Goal: Information Seeking & Learning: Check status

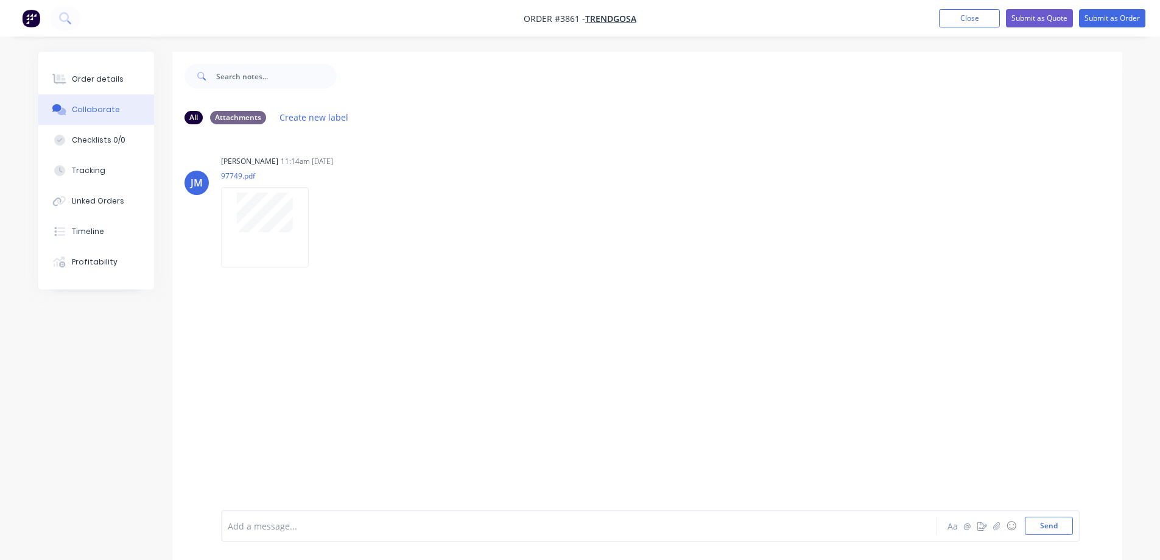
scroll to position [18, 0]
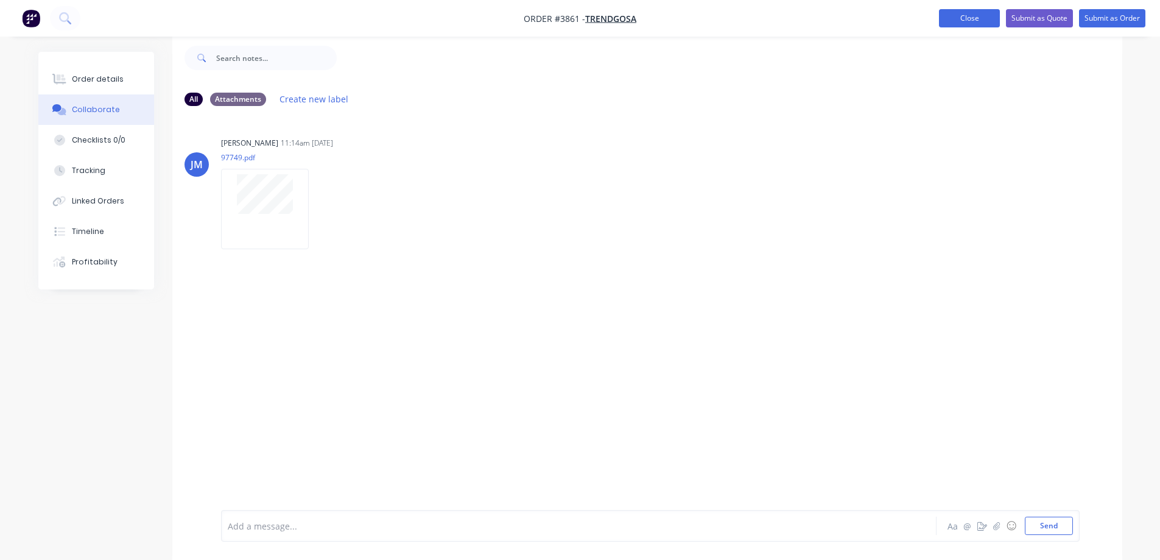
click at [948, 16] on button "Close" at bounding box center [969, 18] width 61 height 18
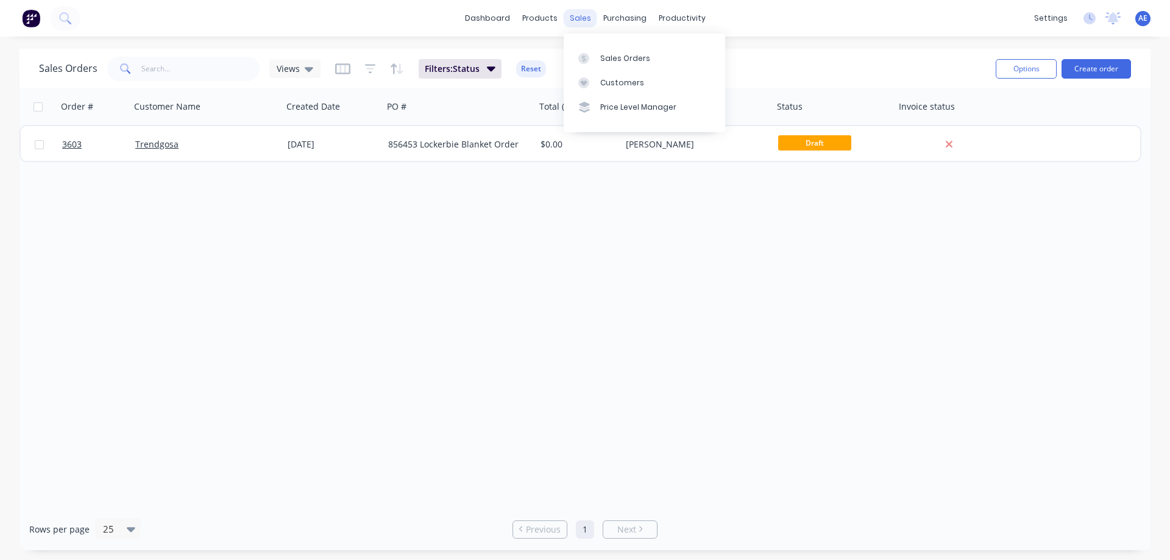
click at [585, 19] on div "sales" at bounding box center [580, 18] width 34 height 18
click at [607, 51] on link "Sales Orders" at bounding box center [643, 58] width 161 height 24
click at [620, 58] on div "Sales Orders" at bounding box center [625, 58] width 50 height 11
click at [372, 66] on icon "button" at bounding box center [370, 69] width 11 height 12
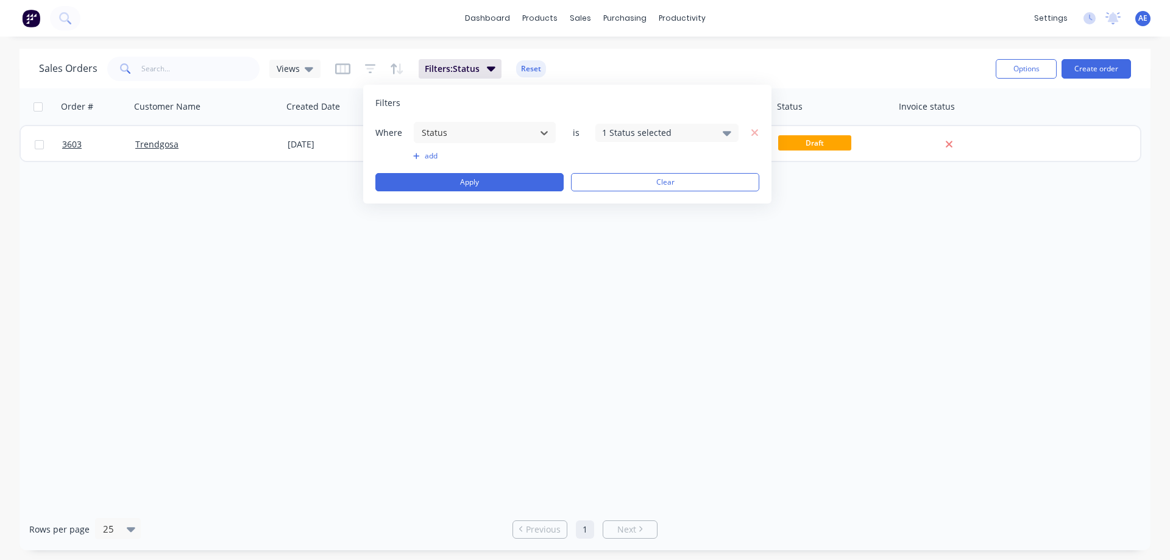
drag, startPoint x: 305, startPoint y: 4, endPoint x: 290, endPoint y: 5, distance: 15.2
click at [305, 5] on div "dashboard products sales purchasing productivity dashboard products Product Cat…" at bounding box center [585, 18] width 1170 height 37
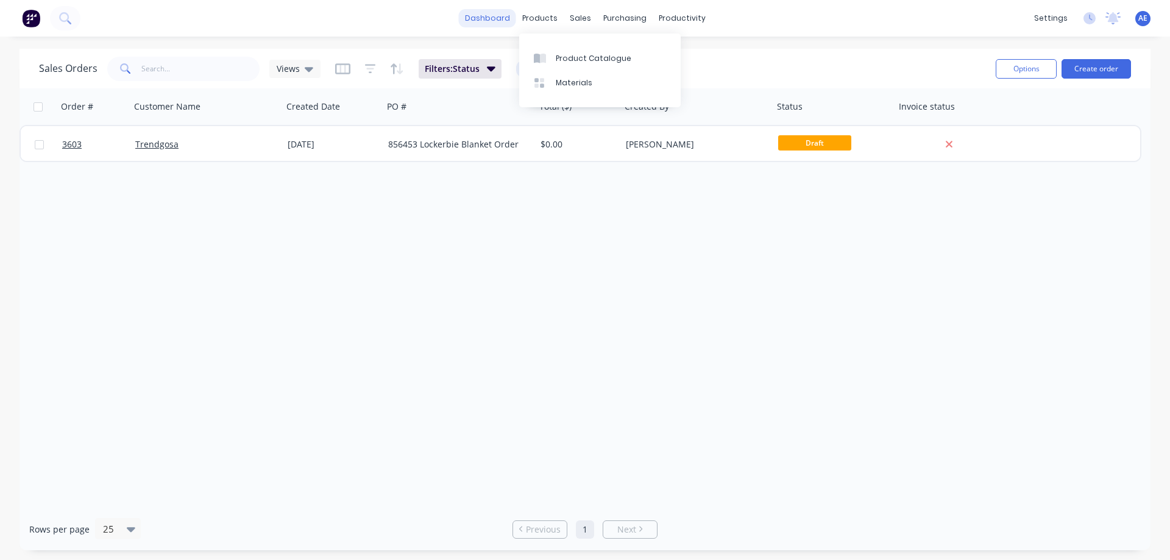
click at [498, 18] on link "dashboard" at bounding box center [487, 18] width 57 height 18
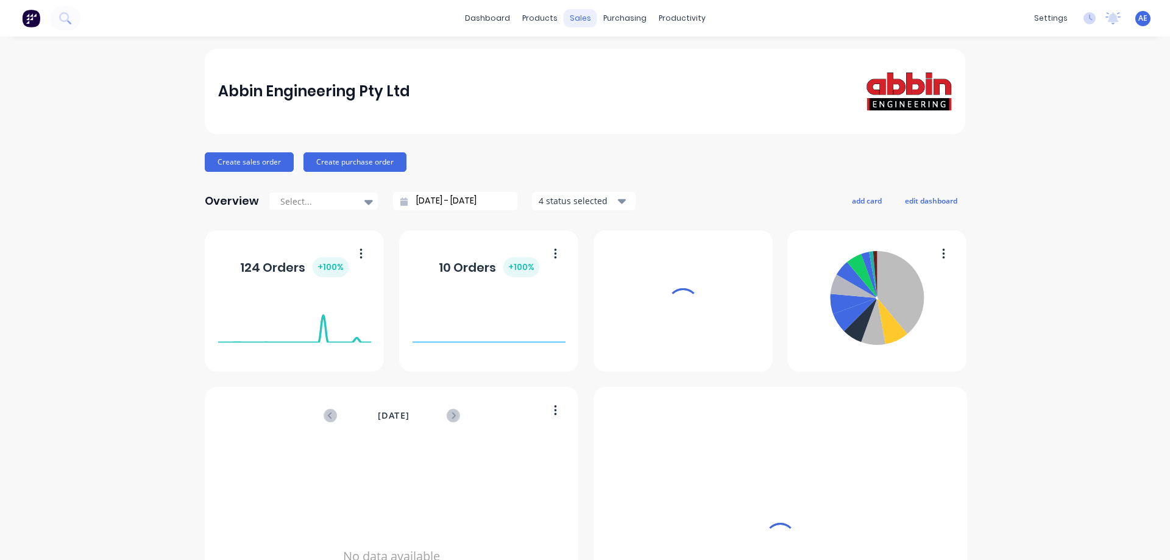
click at [574, 17] on div "sales" at bounding box center [580, 18] width 34 height 18
click at [576, 23] on div "sales" at bounding box center [580, 18] width 34 height 18
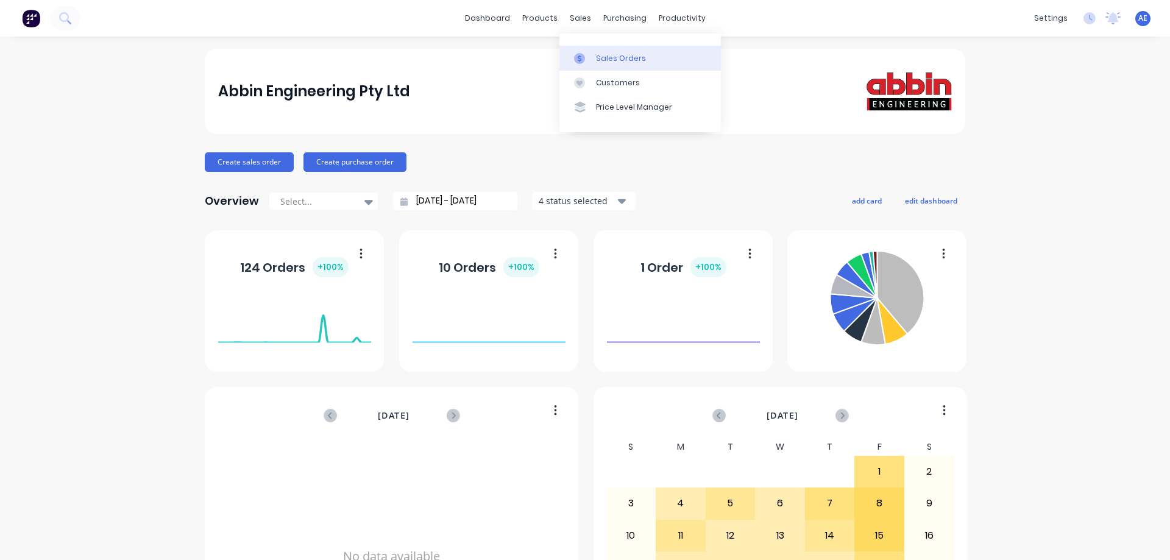
click at [606, 59] on div "Sales Orders" at bounding box center [621, 58] width 50 height 11
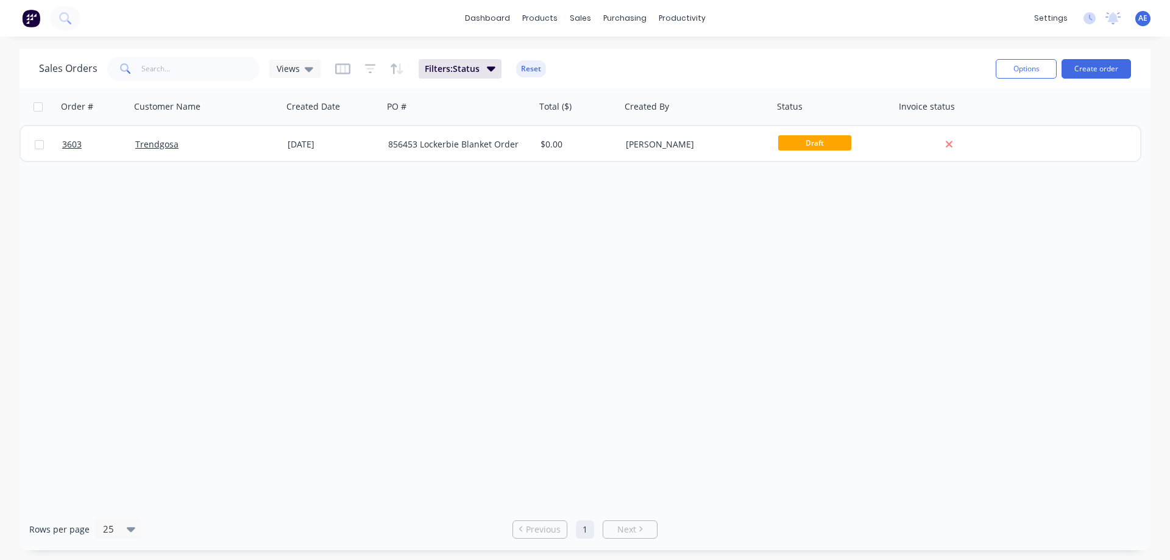
click at [368, 76] on button "button" at bounding box center [370, 68] width 11 height 19
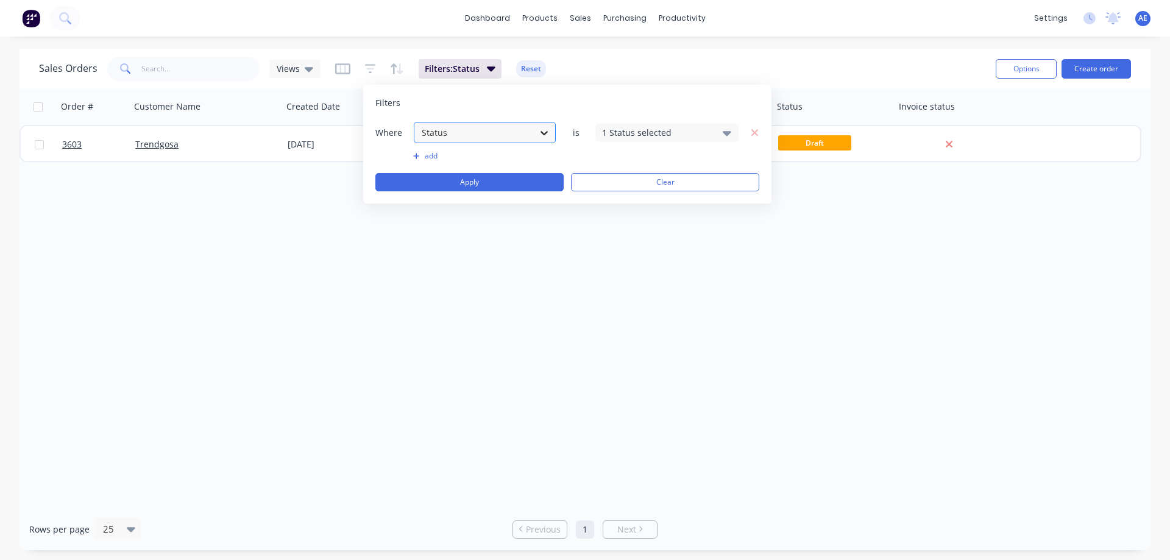
click at [542, 135] on icon at bounding box center [544, 133] width 12 height 12
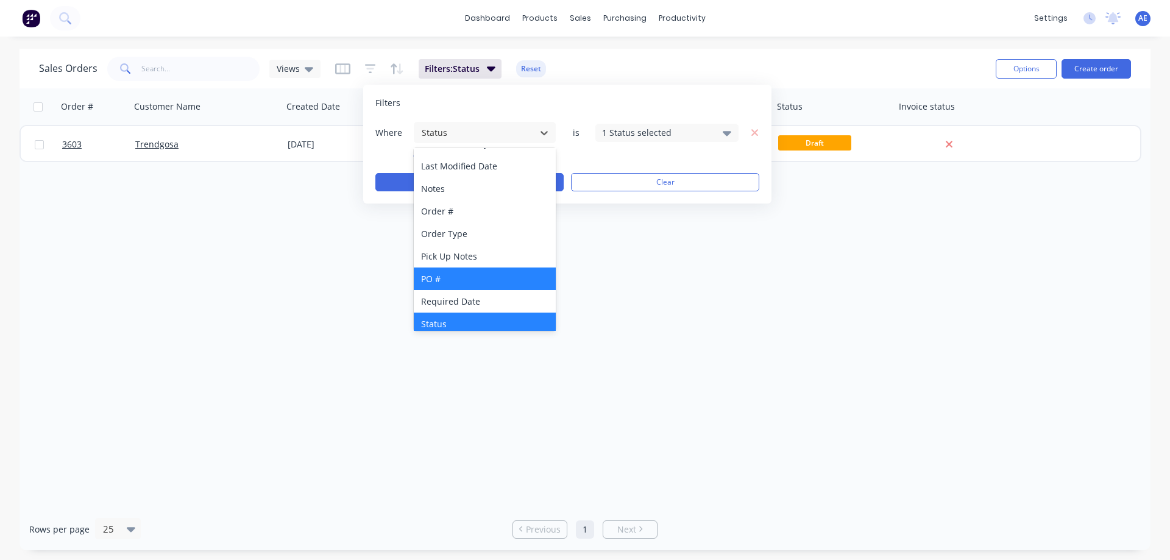
scroll to position [273, 0]
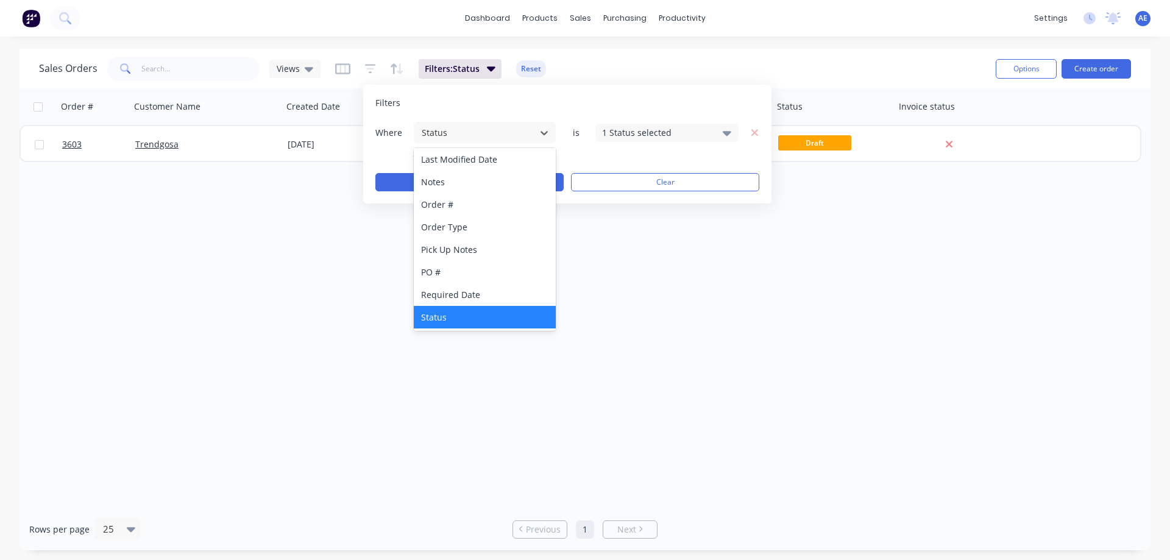
click at [444, 315] on div "Status" at bounding box center [485, 317] width 142 height 23
click at [729, 131] on icon at bounding box center [726, 133] width 9 height 5
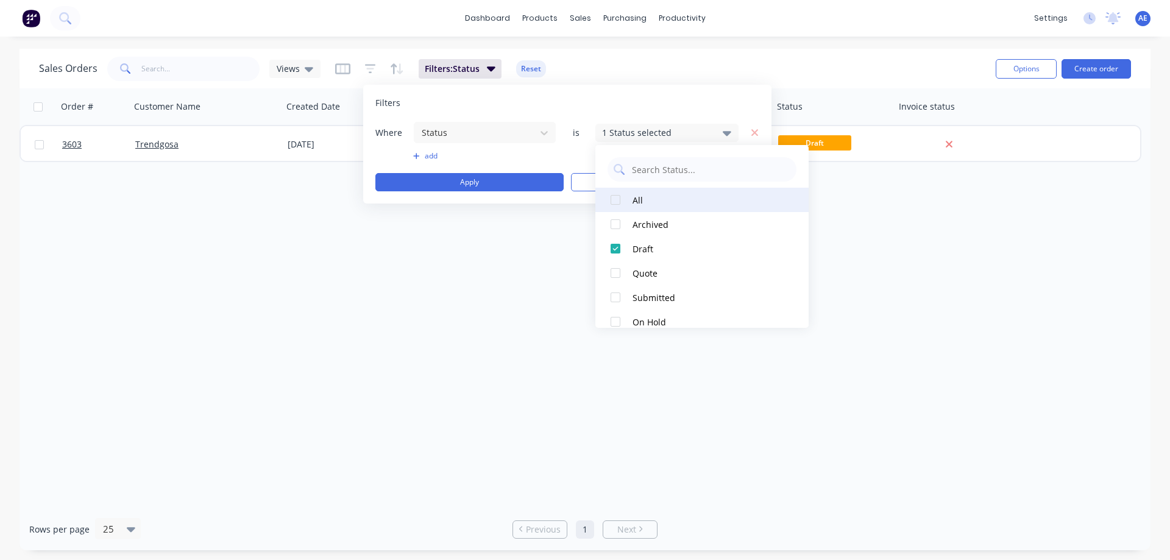
click at [619, 200] on div at bounding box center [615, 200] width 24 height 24
click at [618, 200] on div at bounding box center [615, 200] width 24 height 24
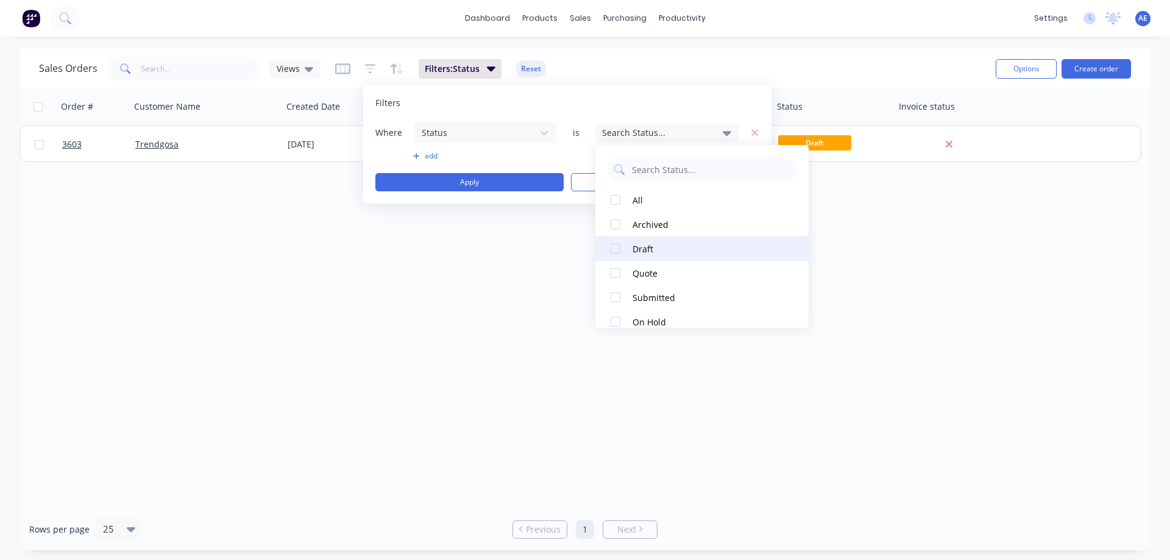
click at [617, 247] on div at bounding box center [615, 248] width 24 height 24
click at [1010, 260] on div "Order # Customer Name Created Date PO # Total ($) Created By Status Invoice sta…" at bounding box center [584, 298] width 1131 height 420
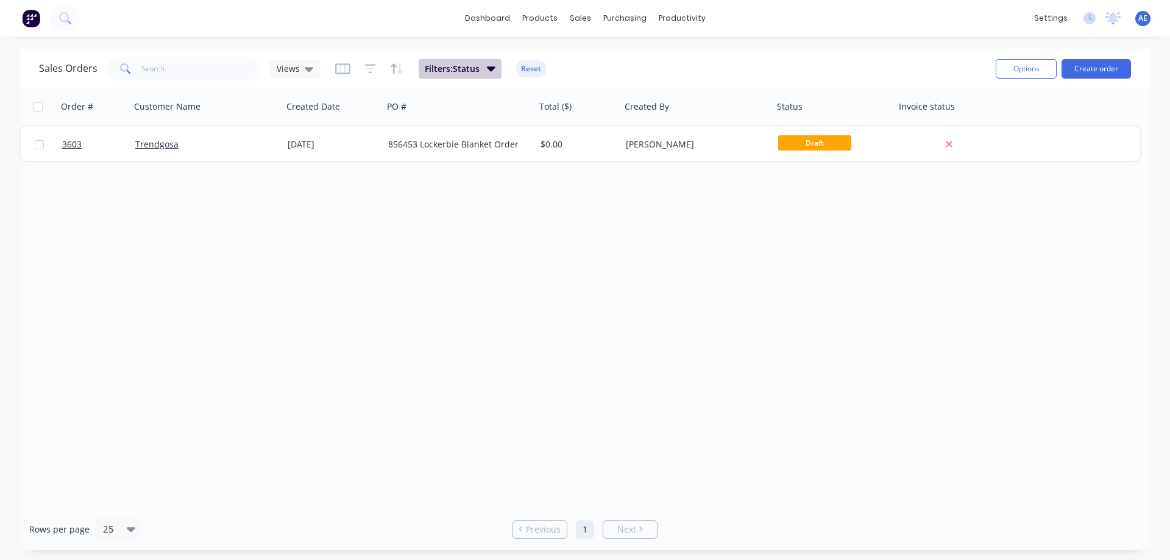
click at [467, 71] on span "Filters: Status" at bounding box center [452, 69] width 55 height 12
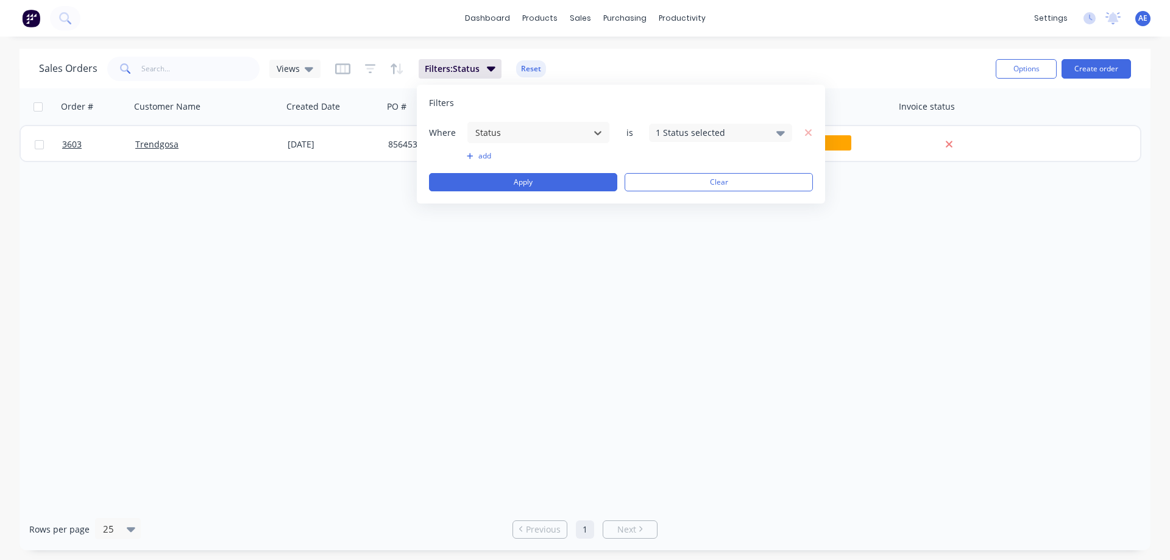
click at [783, 137] on icon at bounding box center [780, 132] width 9 height 13
click at [669, 248] on div at bounding box center [669, 248] width 24 height 24
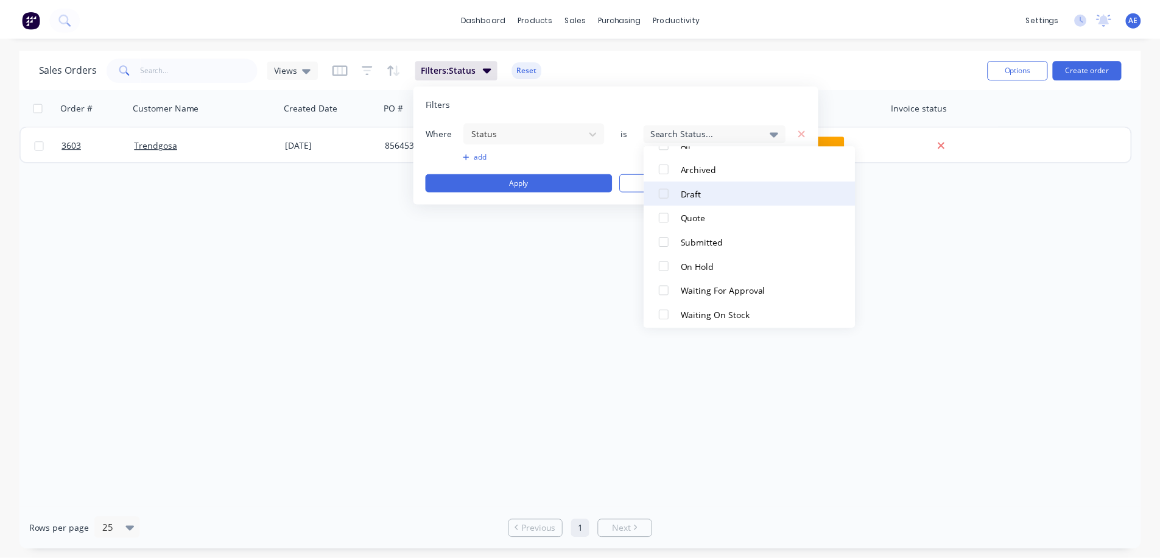
scroll to position [122, 0]
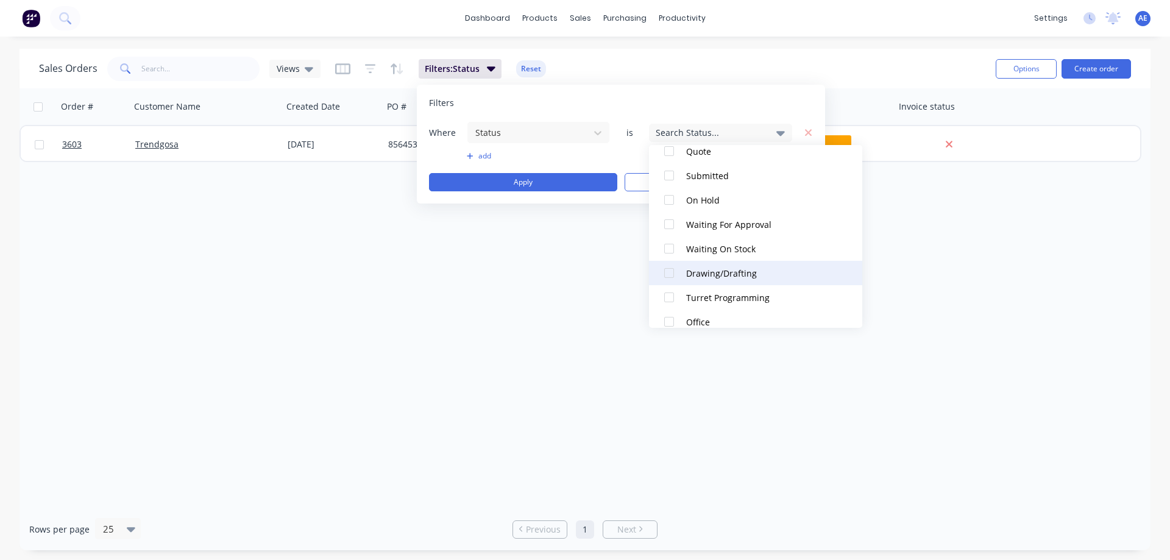
click at [673, 270] on div at bounding box center [669, 273] width 24 height 24
click at [1040, 277] on div "Order # Customer Name Created Date PO # Total ($) Created By Status Invoice sta…" at bounding box center [584, 298] width 1131 height 420
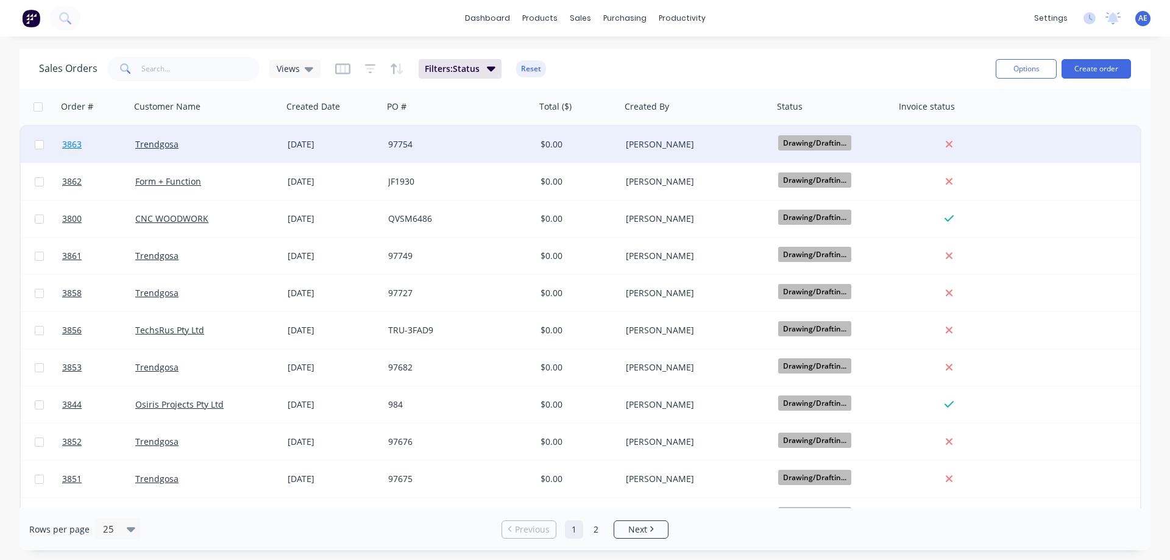
click at [76, 147] on span "3863" at bounding box center [71, 144] width 19 height 12
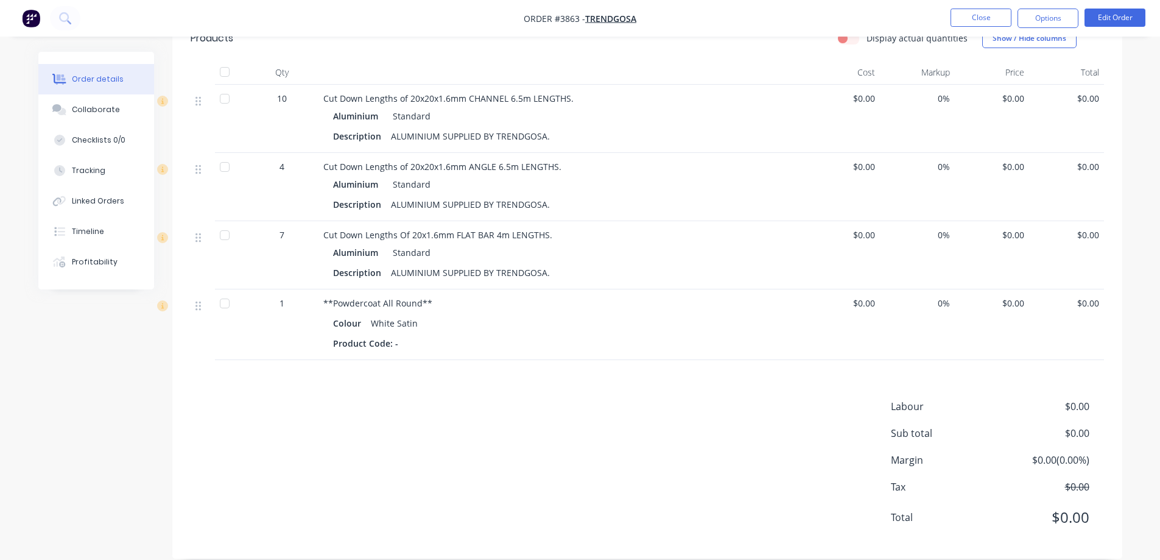
scroll to position [96, 0]
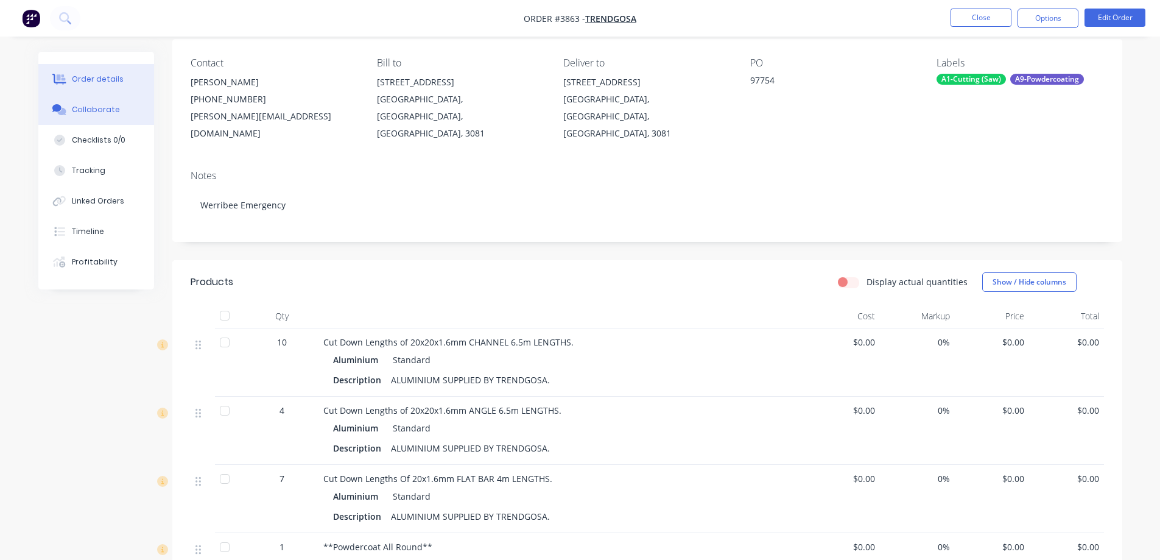
click at [99, 115] on div "Collaborate" at bounding box center [96, 109] width 48 height 11
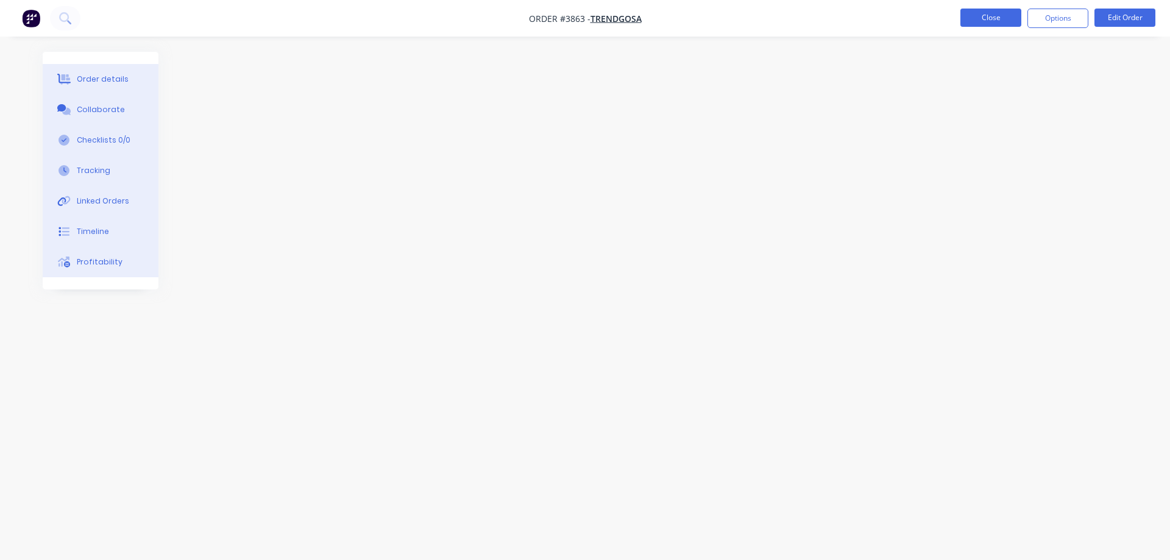
click at [999, 21] on button "Close" at bounding box center [990, 18] width 61 height 18
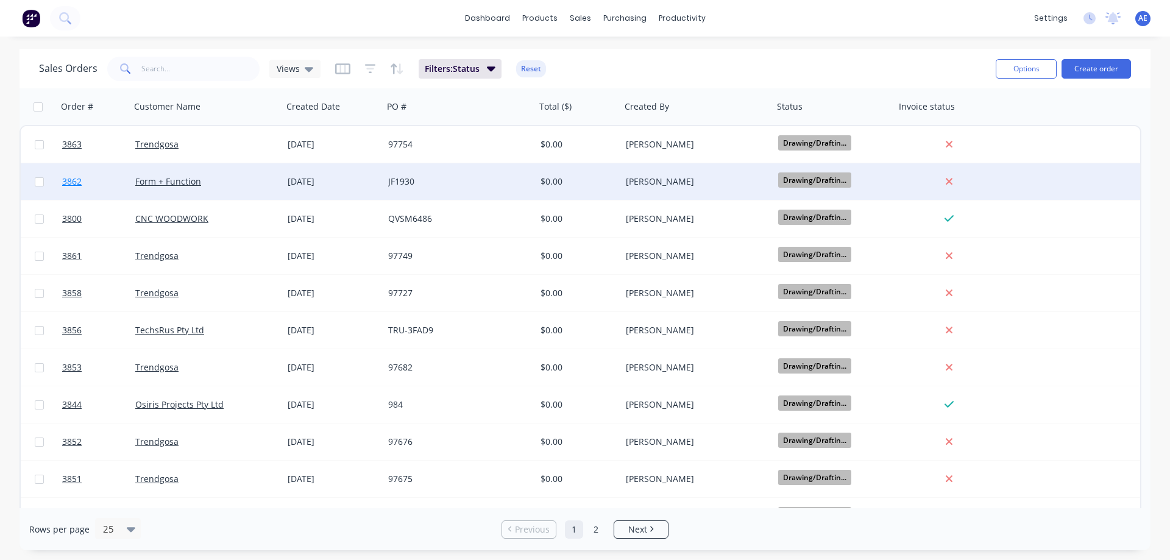
click at [74, 186] on span "3862" at bounding box center [71, 181] width 19 height 12
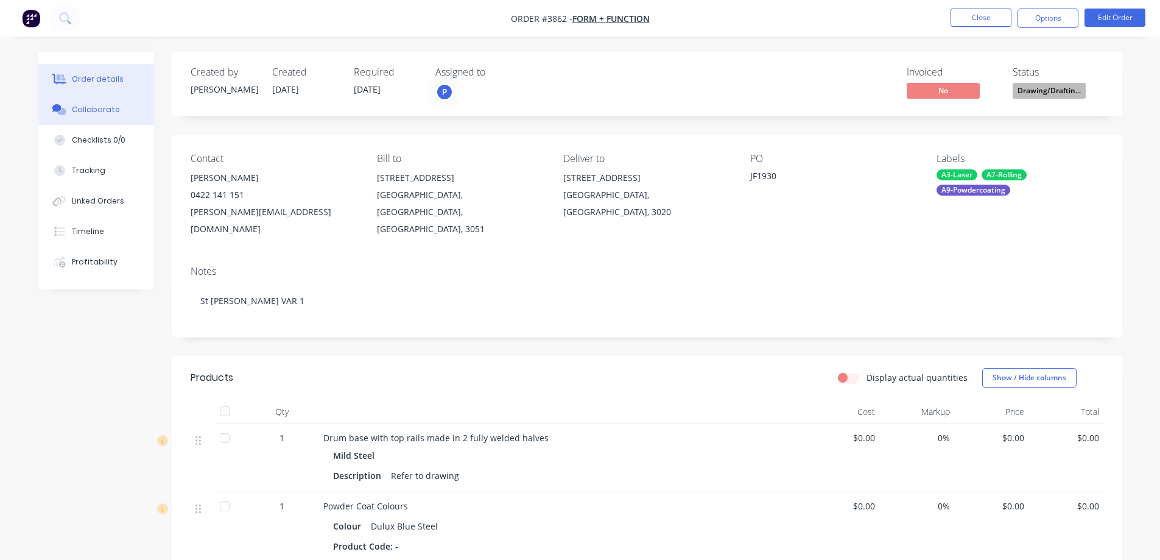
click at [101, 113] on div "Collaborate" at bounding box center [96, 109] width 48 height 11
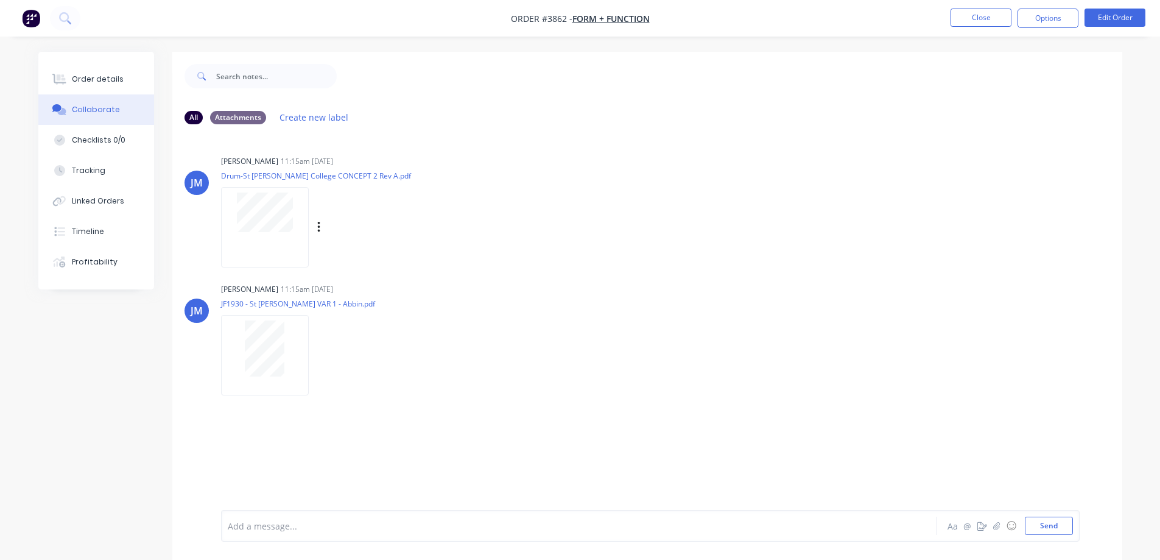
click at [274, 240] on div at bounding box center [265, 227] width 88 height 80
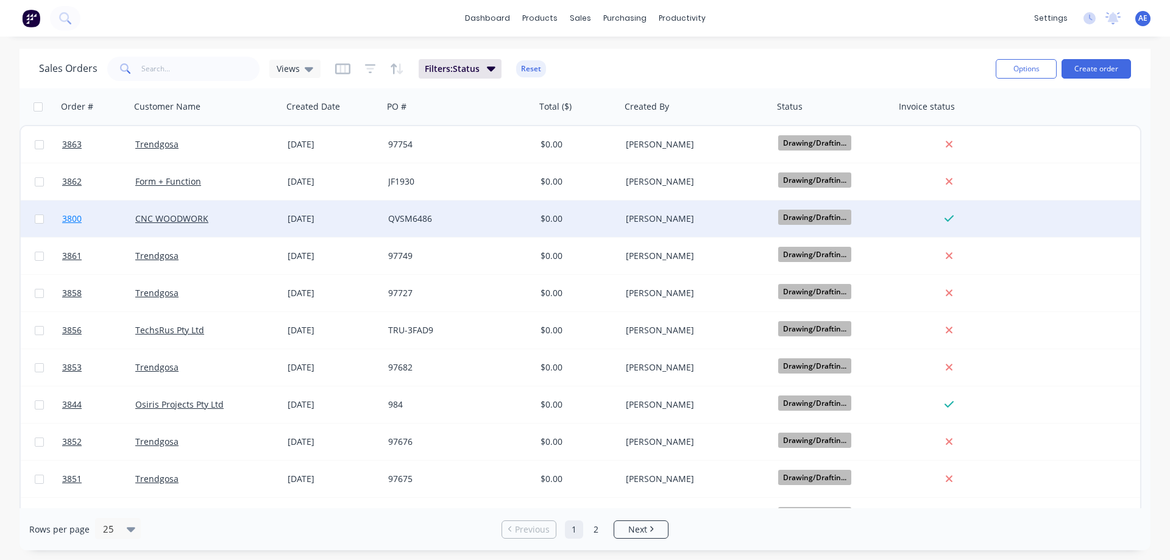
click at [78, 223] on span "3800" at bounding box center [71, 219] width 19 height 12
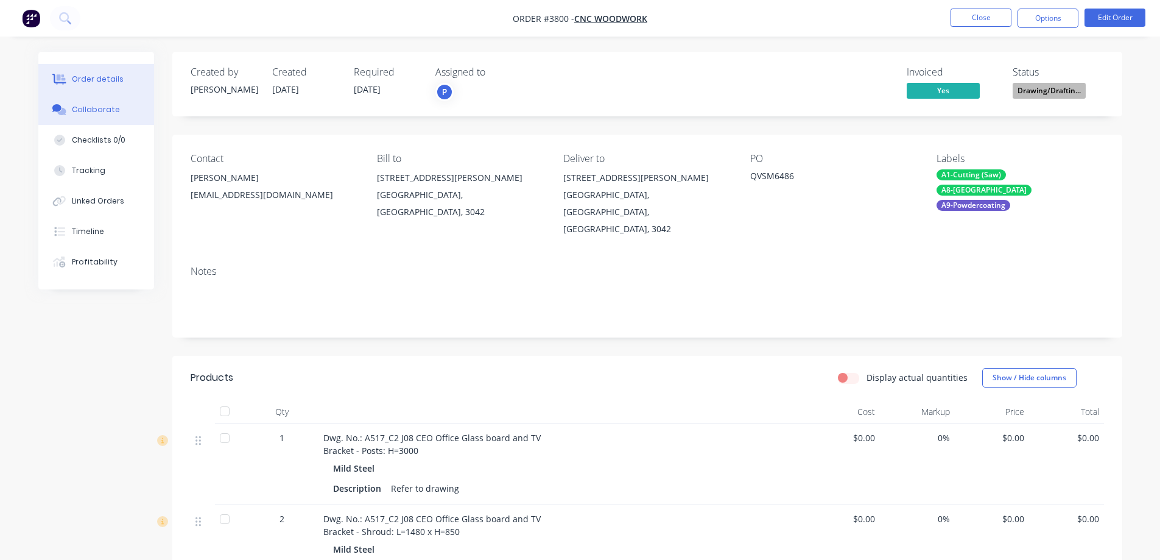
click at [97, 115] on div "Collaborate" at bounding box center [96, 109] width 48 height 11
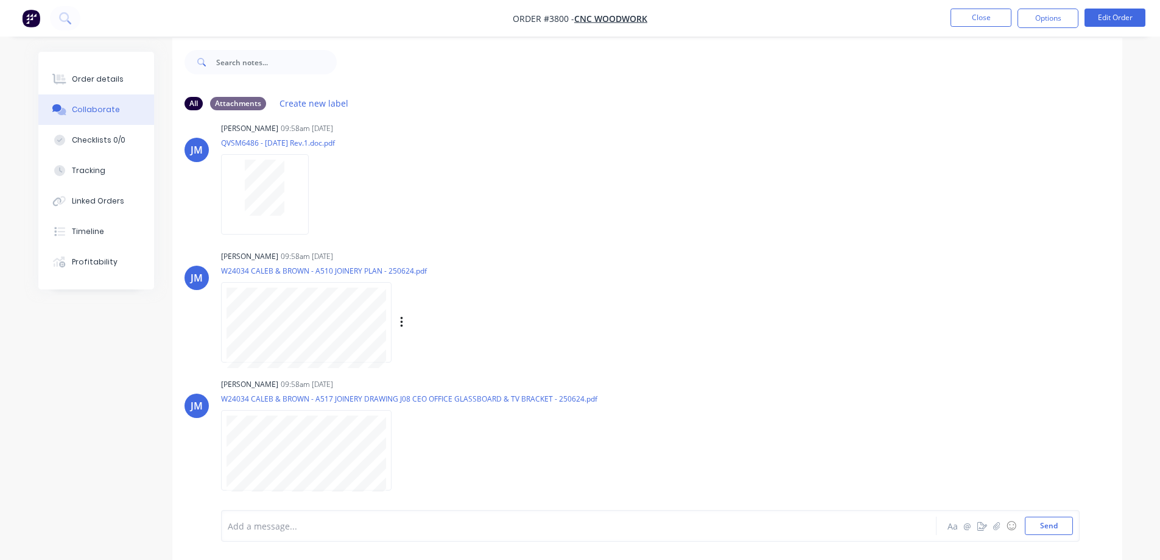
scroll to position [18, 0]
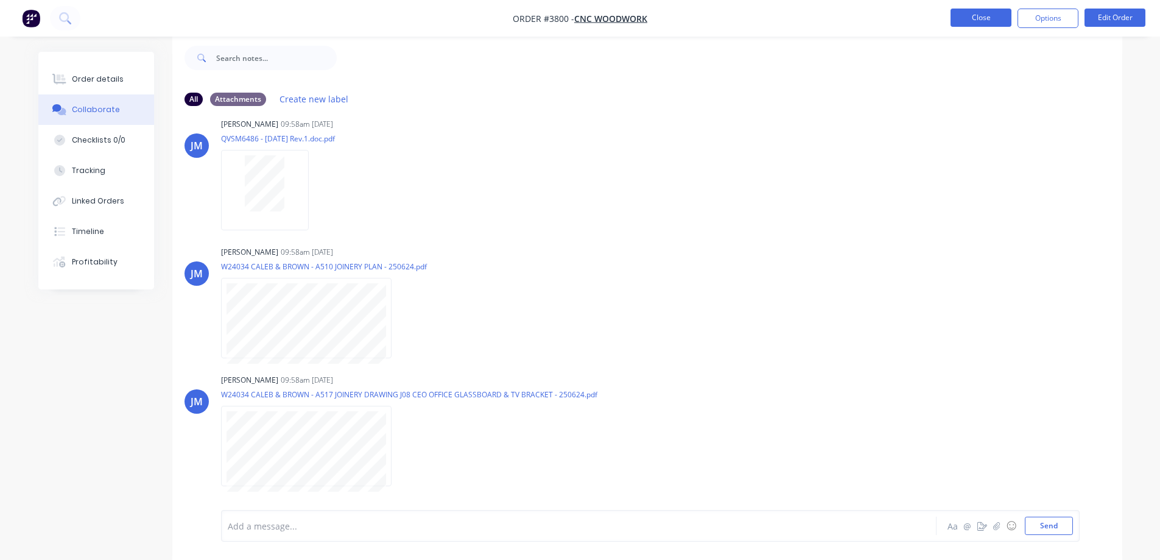
click at [983, 12] on button "Close" at bounding box center [981, 18] width 61 height 18
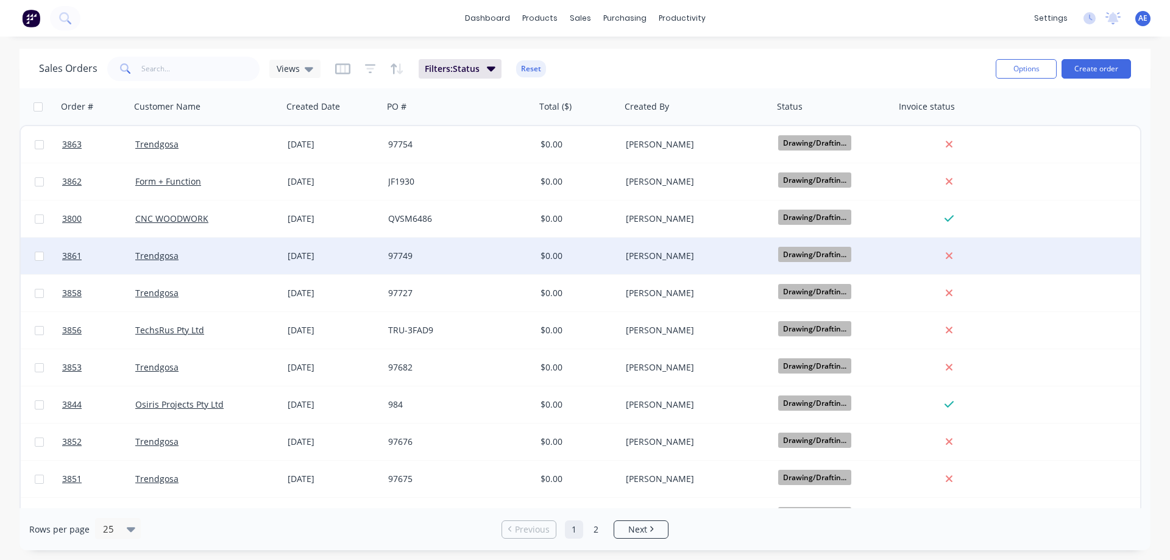
click at [58, 257] on div at bounding box center [93, 256] width 73 height 37
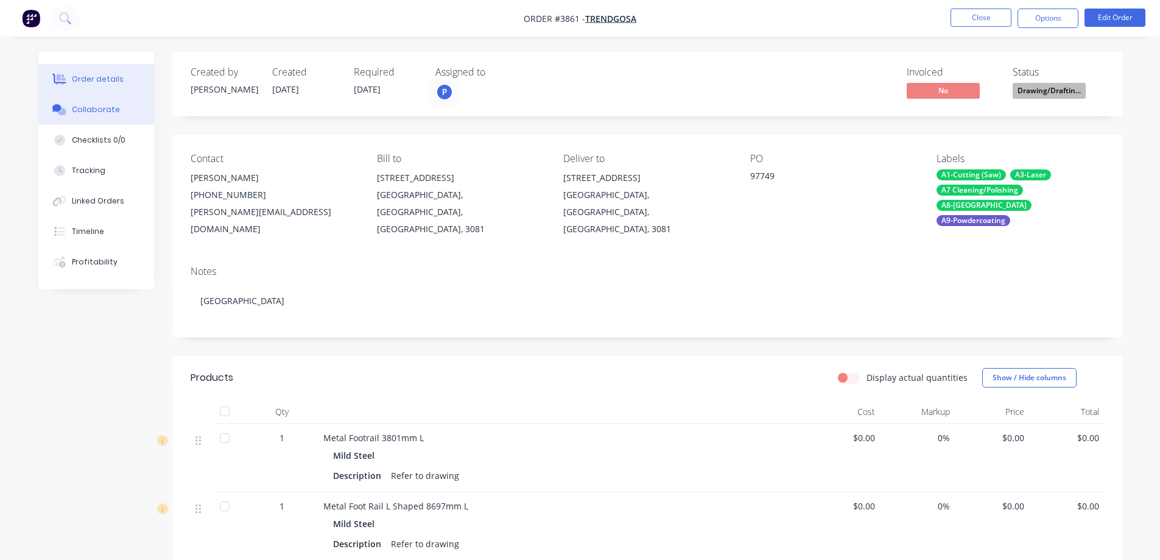
click at [91, 105] on div "Collaborate" at bounding box center [96, 109] width 48 height 11
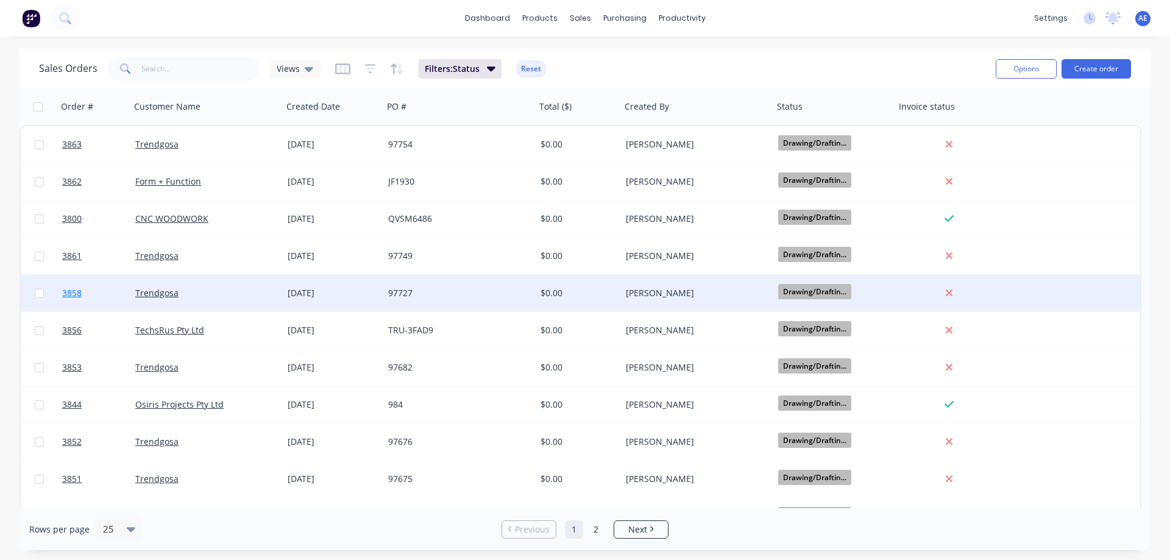
click at [77, 294] on span "3858" at bounding box center [71, 293] width 19 height 12
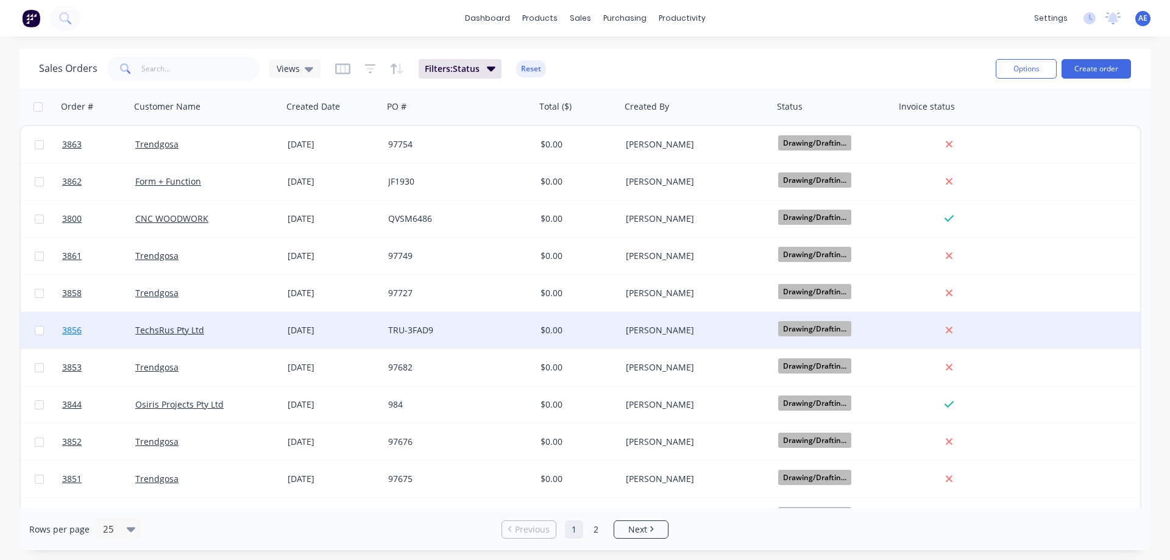
click at [72, 330] on span "3856" at bounding box center [71, 330] width 19 height 12
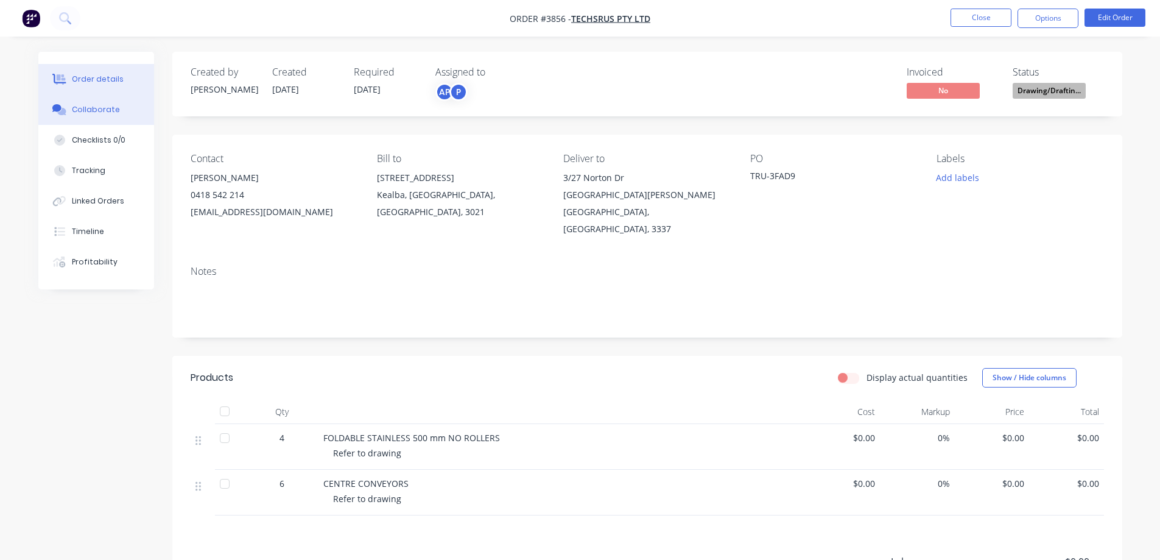
click at [93, 106] on div "Collaborate" at bounding box center [96, 109] width 48 height 11
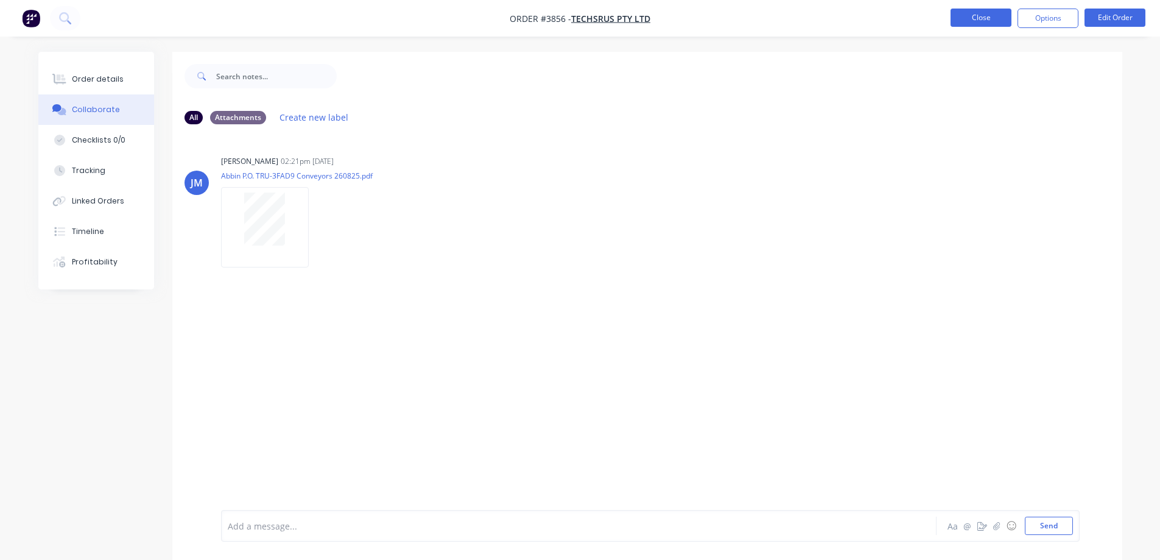
click at [970, 18] on button "Close" at bounding box center [981, 18] width 61 height 18
